Goal: Information Seeking & Learning: Learn about a topic

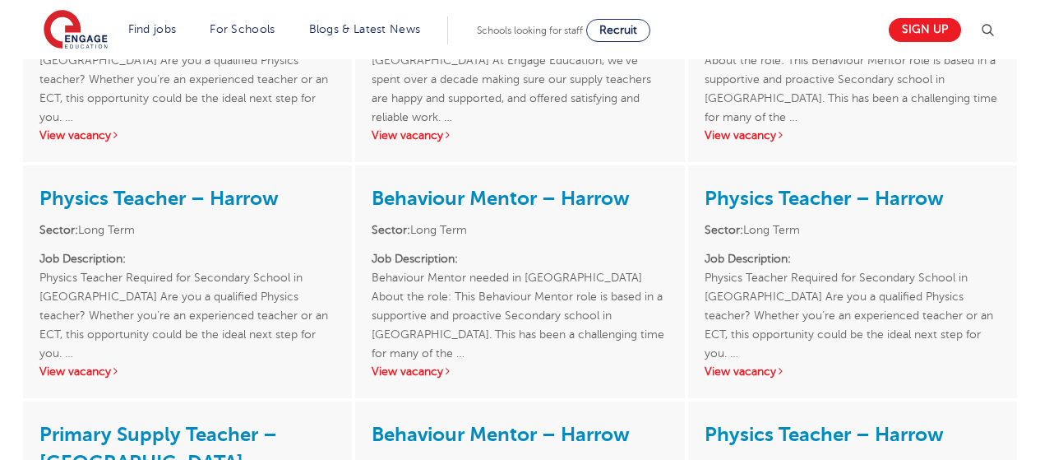
scroll to position [1846, 0]
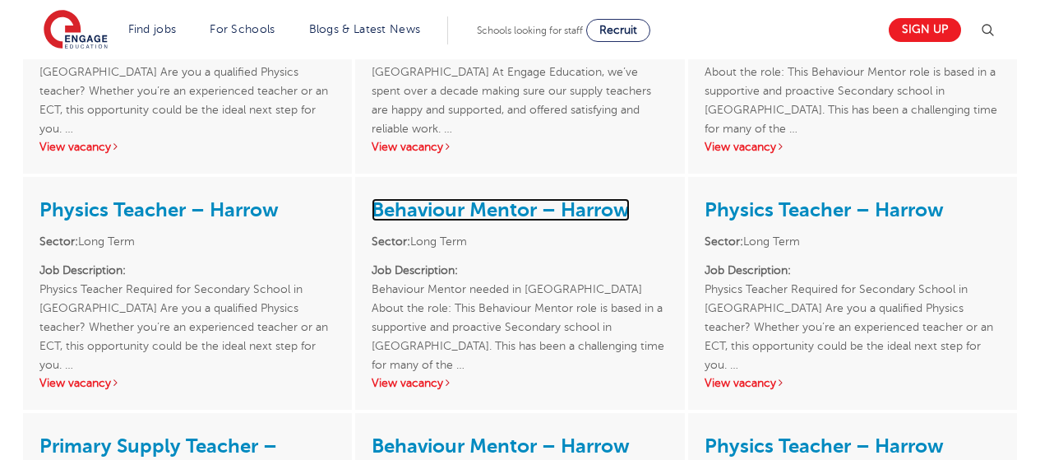
click at [524, 198] on link "Behaviour Mentor – Harrow" at bounding box center [501, 209] width 258 height 23
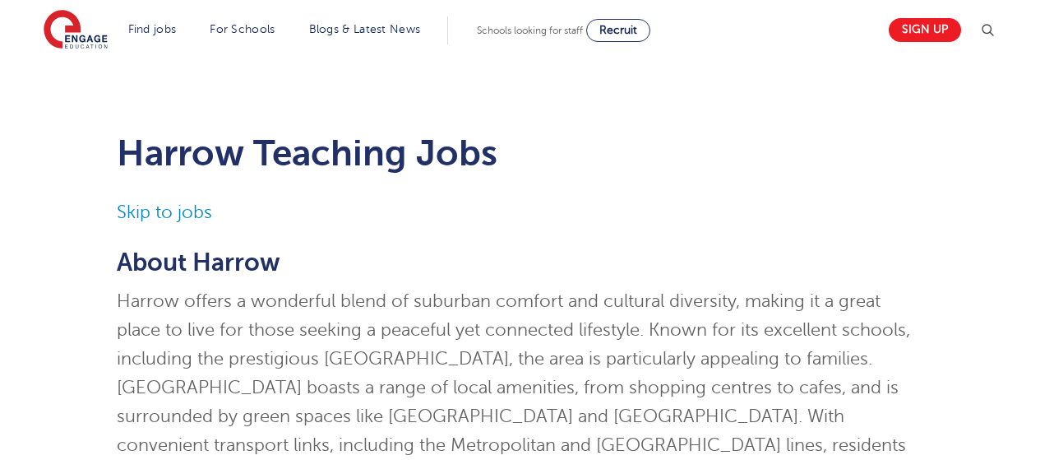
scroll to position [0, 0]
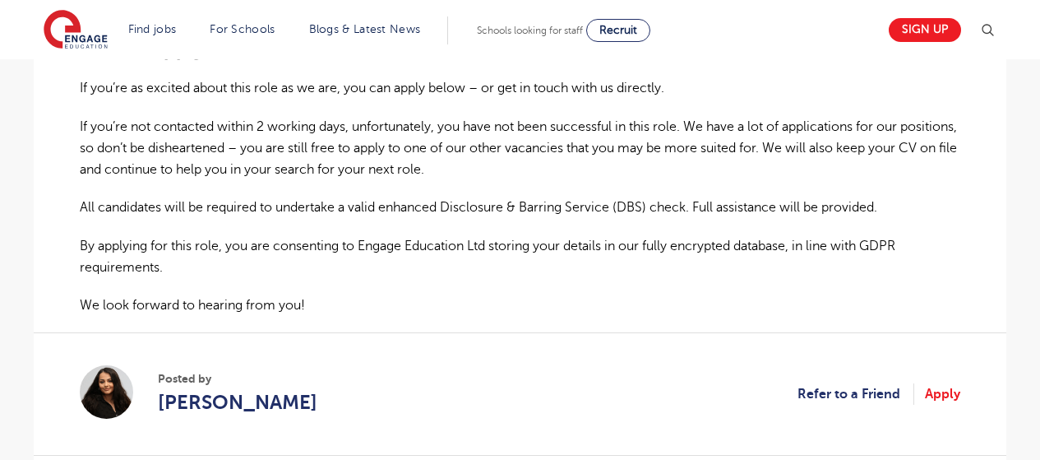
scroll to position [1012, 0]
